Goal: Information Seeking & Learning: Learn about a topic

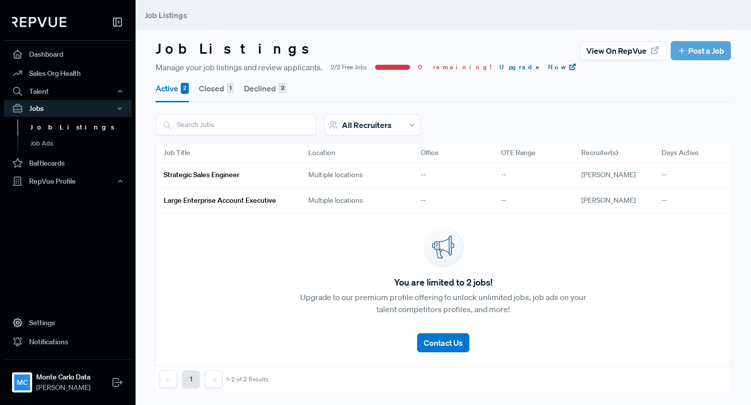
click at [500, 66] on link "Upgrade Now" at bounding box center [538, 67] width 77 height 9
click at [220, 202] on h6 "Large Enterprise Account Executive" at bounding box center [220, 200] width 113 height 9
click at [211, 175] on h6 "Strategic Sales Engineer" at bounding box center [202, 175] width 76 height 9
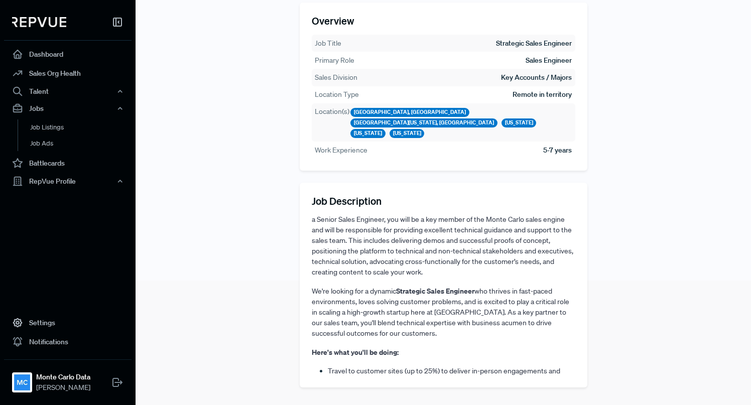
scroll to position [140, 0]
